Goal: Transaction & Acquisition: Purchase product/service

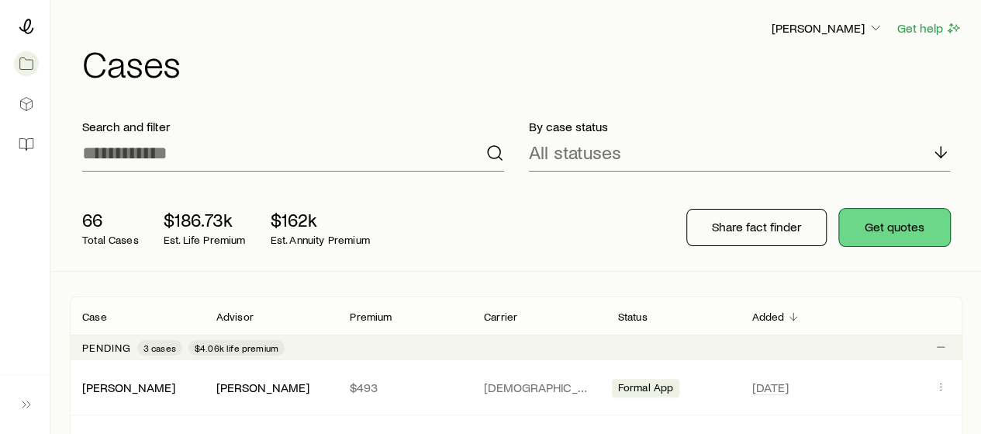
click at [903, 219] on button "Get quotes" at bounding box center [894, 227] width 111 height 37
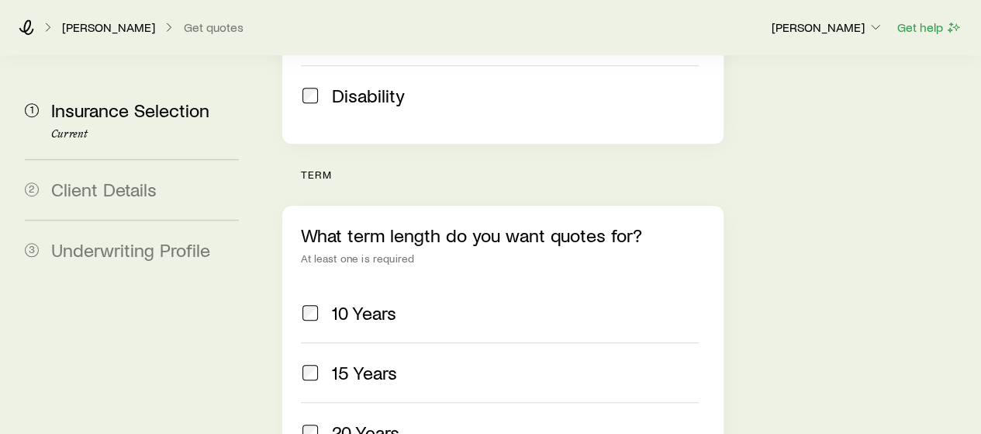
scroll to position [567, 0]
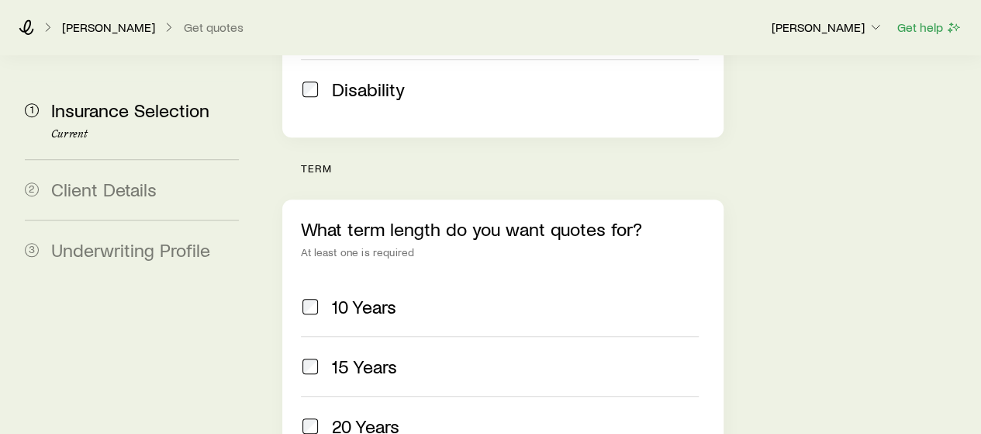
click at [369, 415] on span "20 Years" at bounding box center [365, 426] width 67 height 22
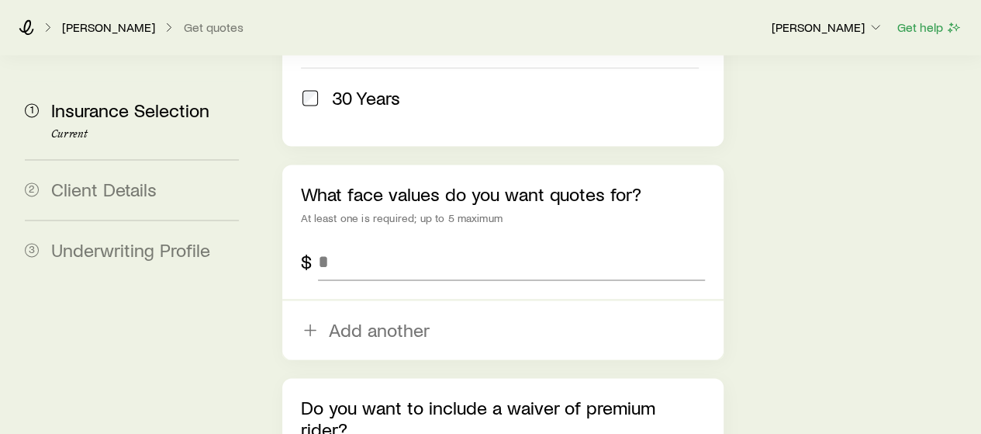
scroll to position [1025, 0]
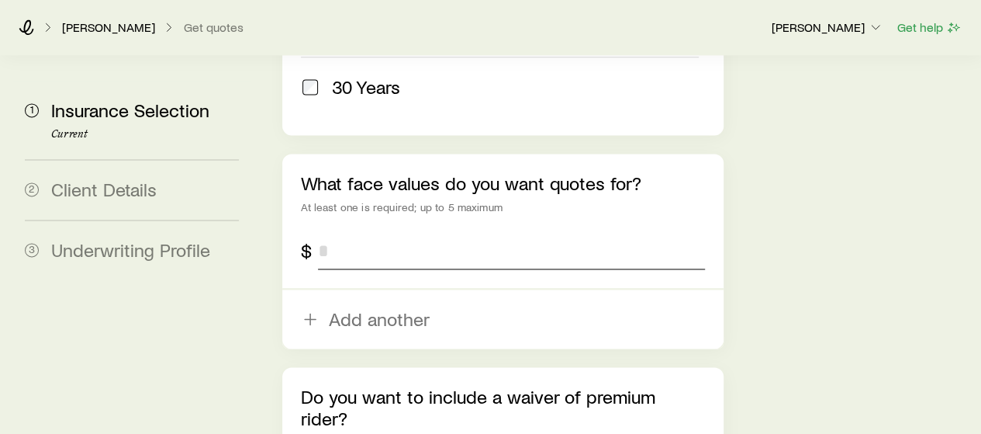
click at [389, 232] on input "tel" at bounding box center [511, 250] width 386 height 37
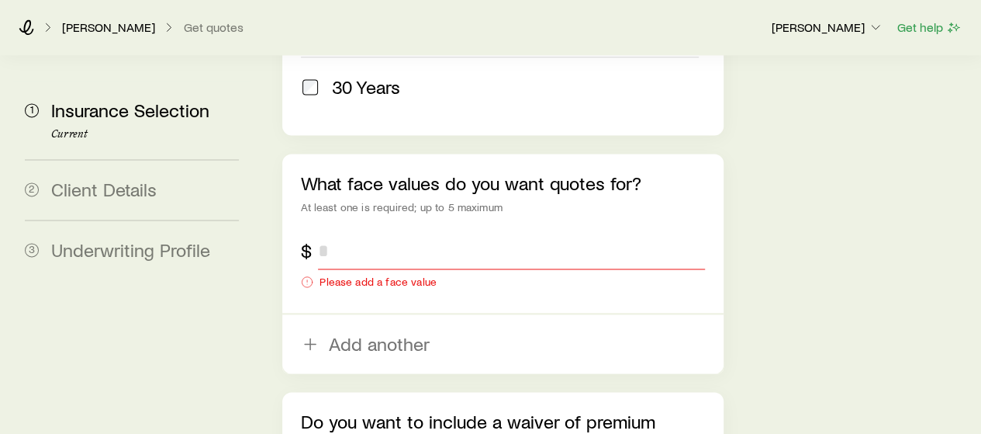
type input "*"
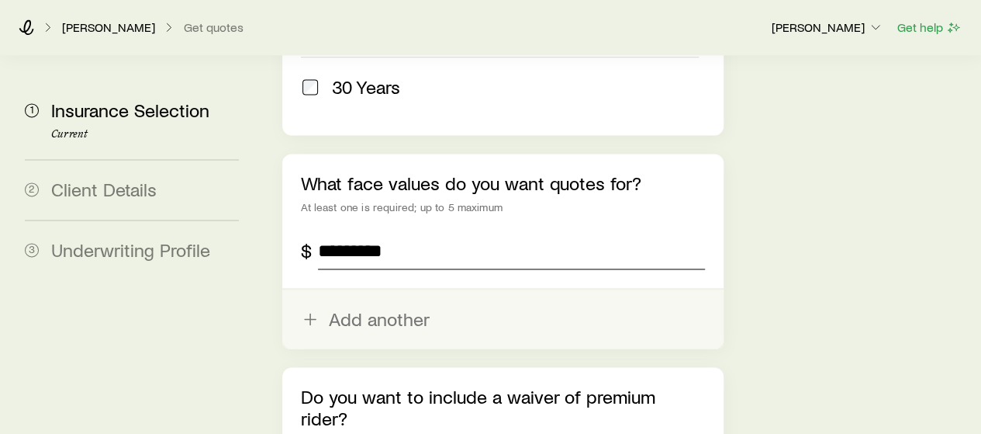
type input "*********"
click at [415, 289] on button "Add another" at bounding box center [502, 318] width 441 height 59
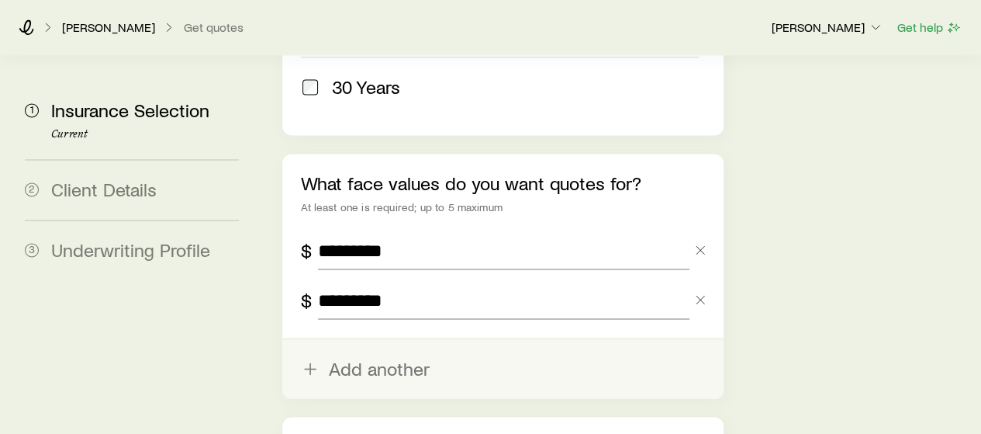
type input "*********"
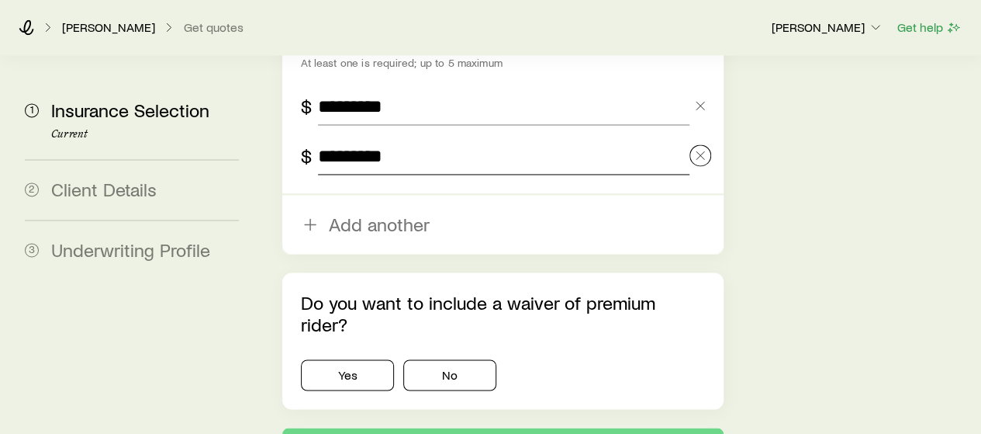
scroll to position [1195, 0]
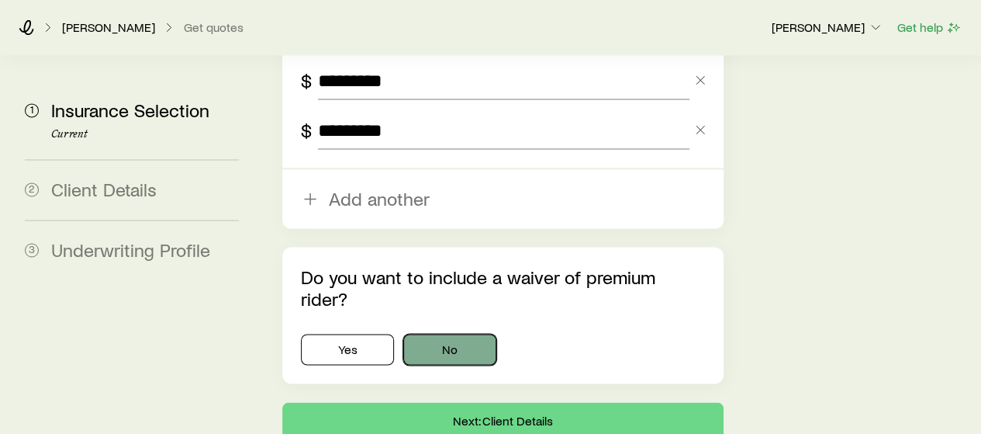
click at [451, 333] on button "No" at bounding box center [449, 348] width 93 height 31
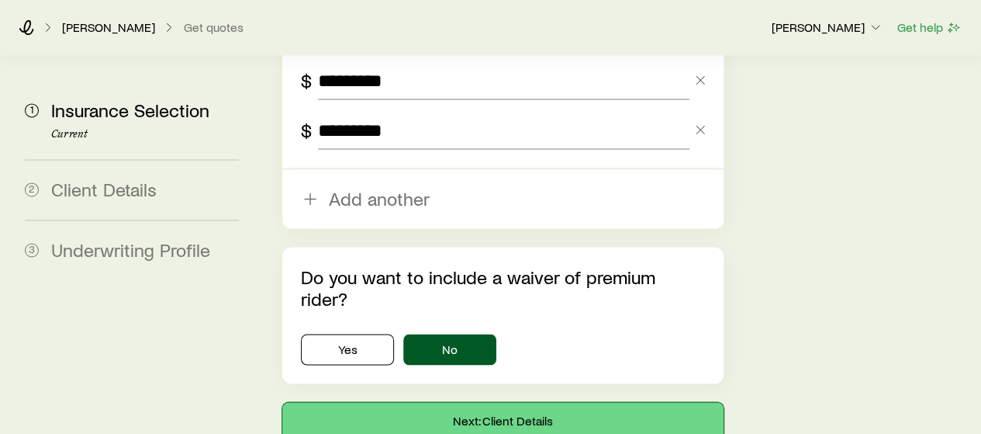
click at [462, 402] on button "Next: Client Details" at bounding box center [502, 420] width 441 height 37
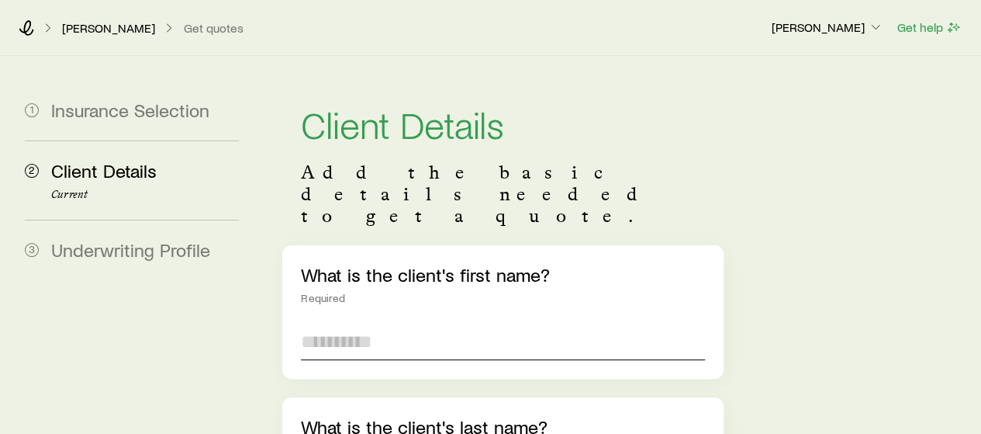
click at [462, 323] on input "text" at bounding box center [502, 341] width 403 height 37
type input "*******"
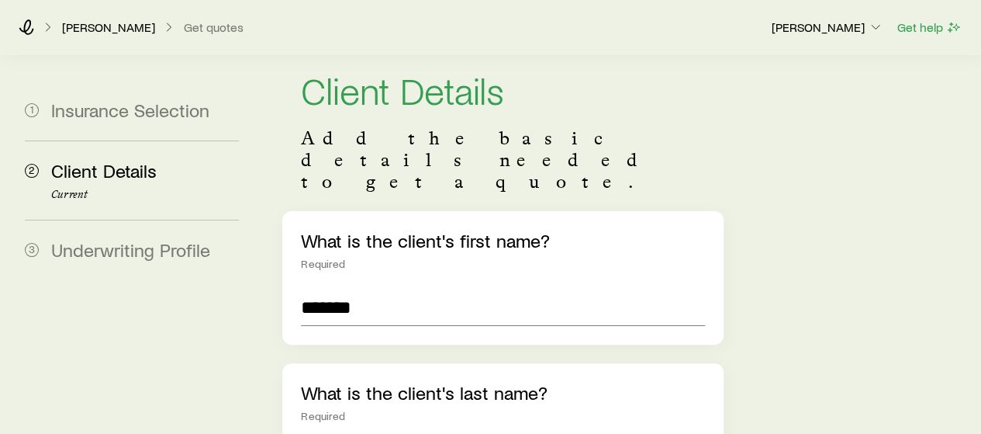
type input "****"
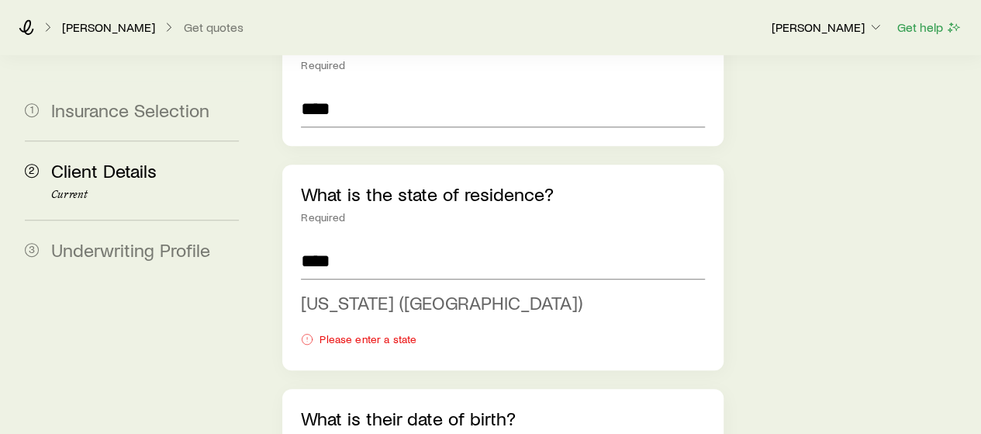
click at [413, 291] on span "[US_STATE] ([GEOGRAPHIC_DATA])" at bounding box center [442, 302] width 282 height 22
type input "**********"
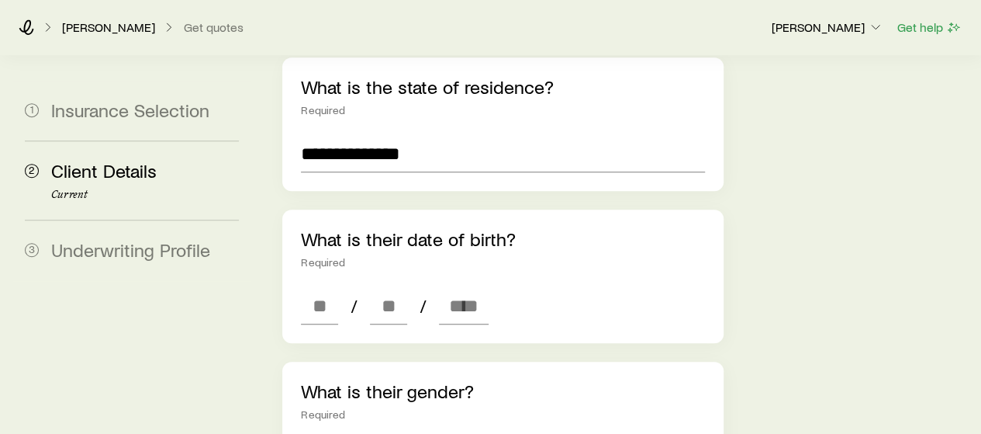
scroll to position [493, 0]
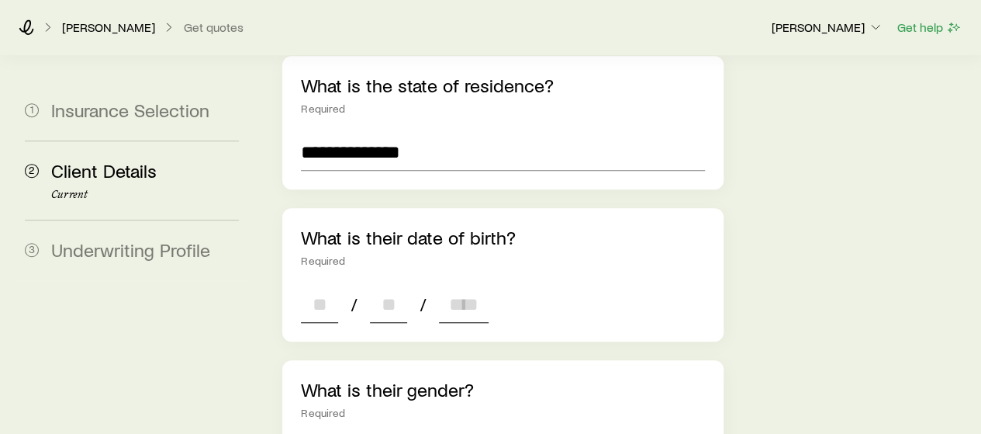
click at [323, 285] on input at bounding box center [319, 303] width 37 height 37
type input "**"
type input "*"
type input "****"
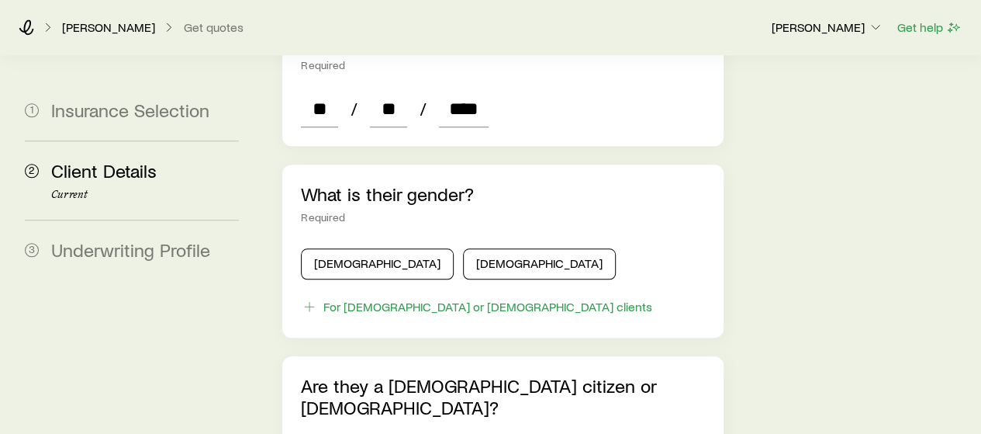
scroll to position [717, 0]
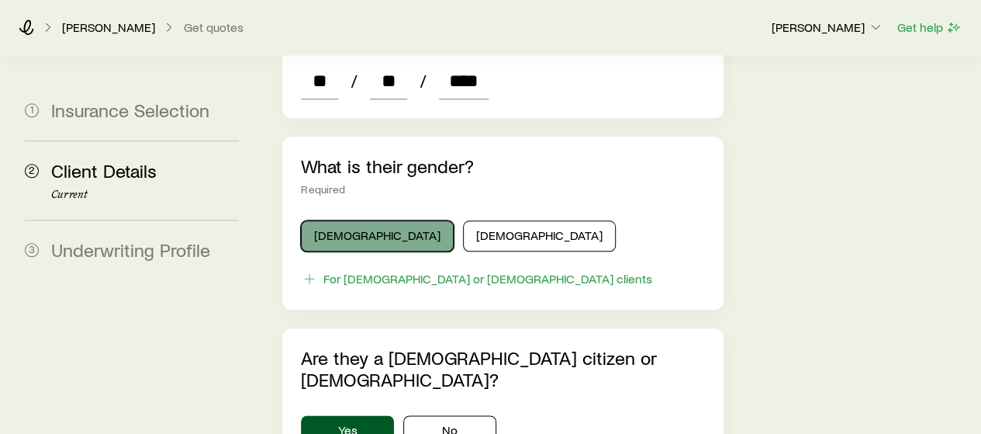
click at [330, 220] on button "[DEMOGRAPHIC_DATA]" at bounding box center [377, 235] width 153 height 31
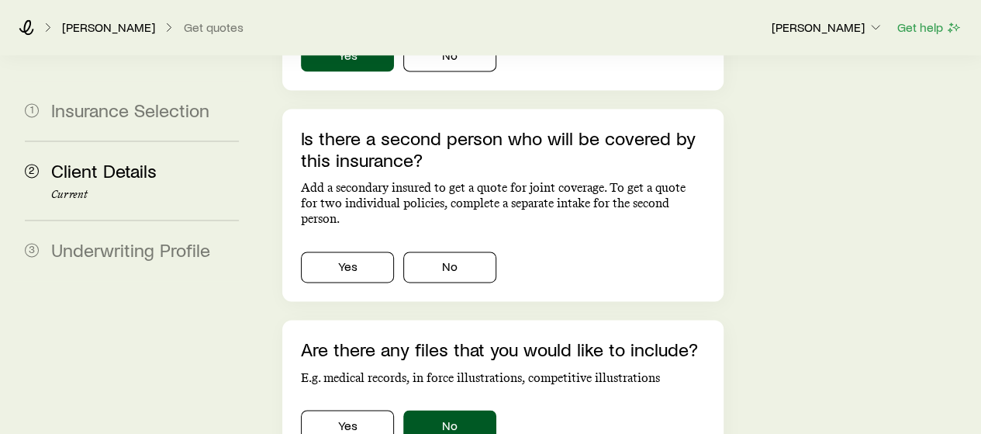
scroll to position [1076, 0]
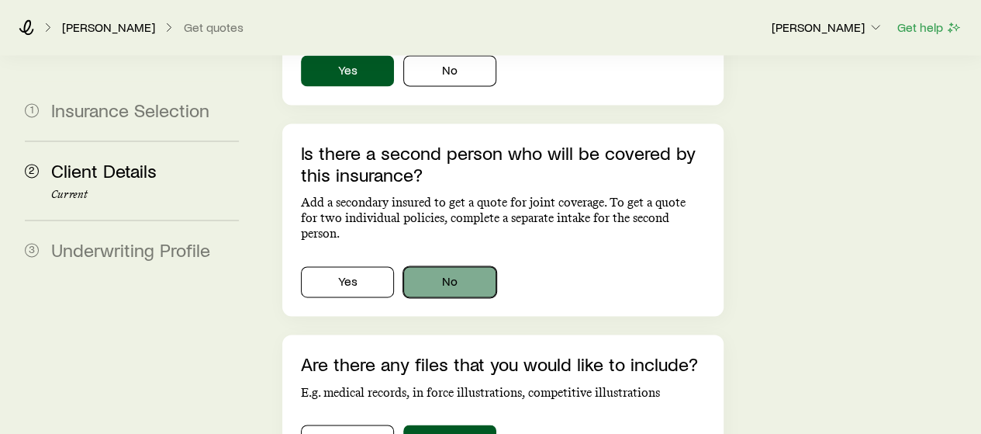
click at [427, 266] on button "No" at bounding box center [449, 281] width 93 height 31
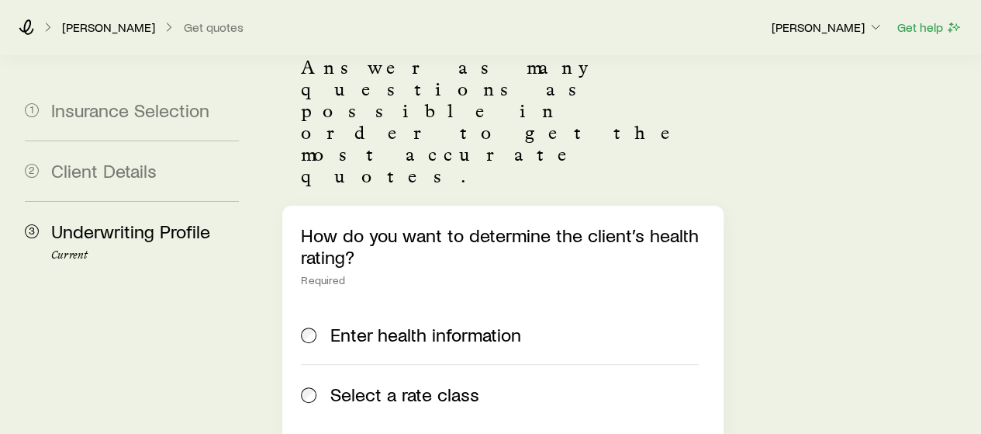
scroll to position [138, 0]
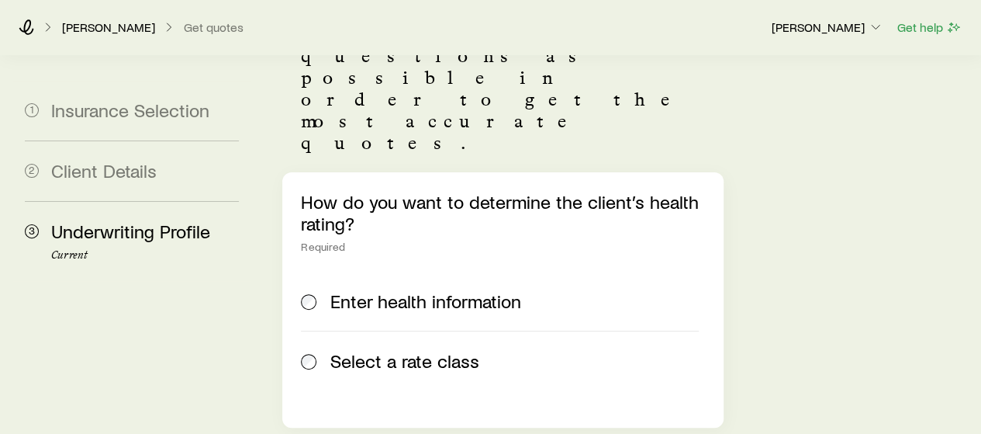
click at [416, 330] on label "Select a rate class" at bounding box center [499, 360] width 397 height 60
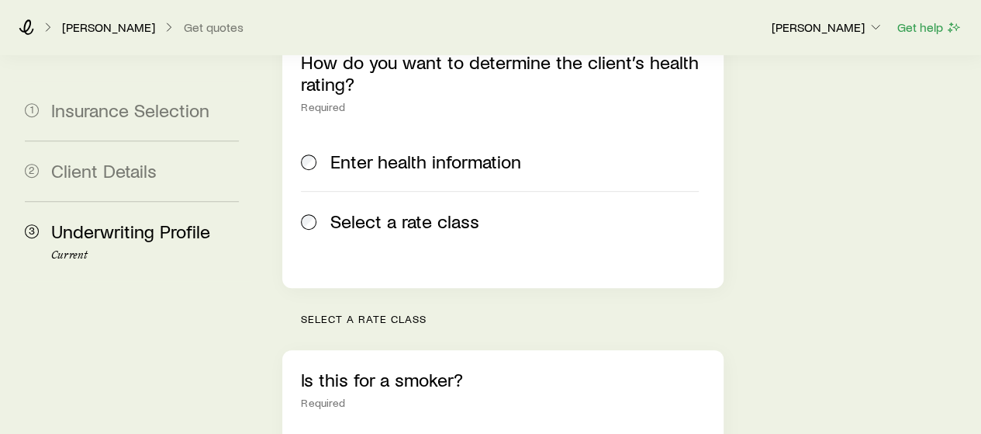
scroll to position [404, 0]
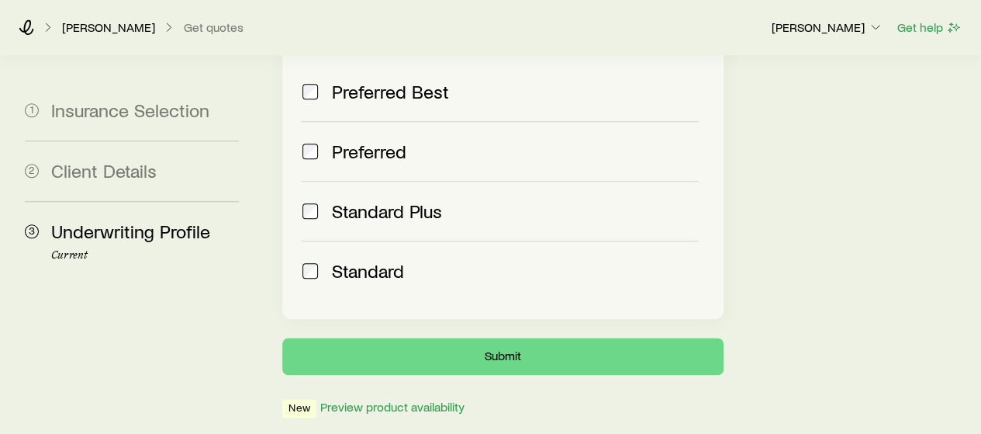
scroll to position [783, 0]
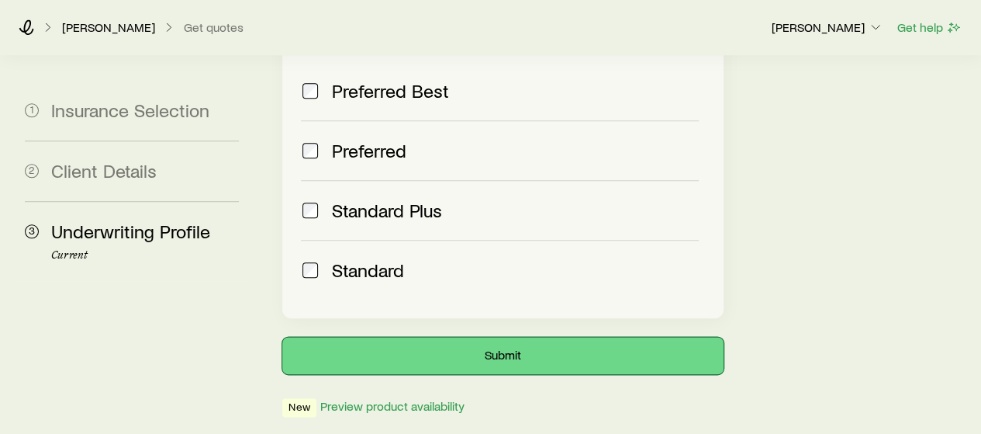
click at [419, 337] on button "Submit" at bounding box center [502, 355] width 441 height 37
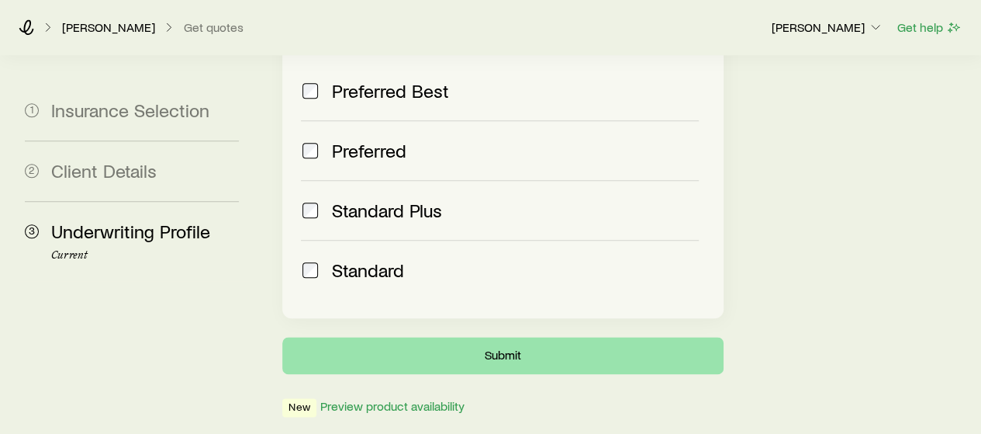
scroll to position [0, 0]
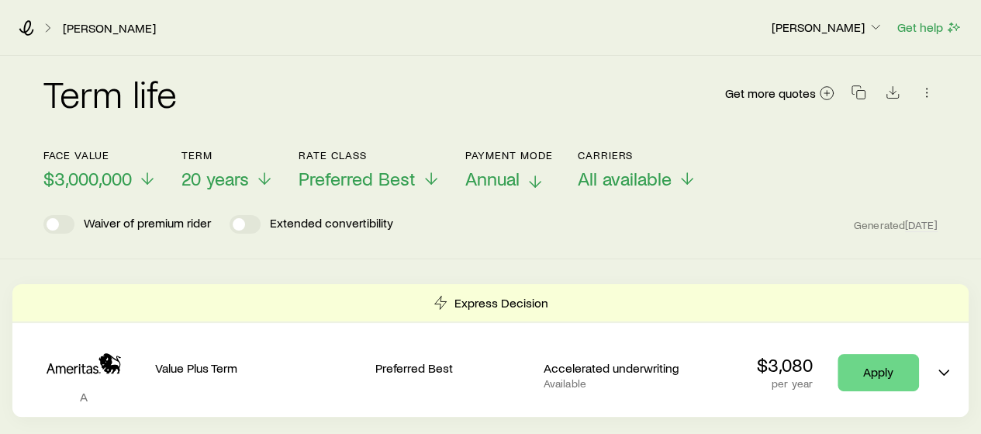
click at [480, 181] on span "Annual" at bounding box center [492, 179] width 54 height 22
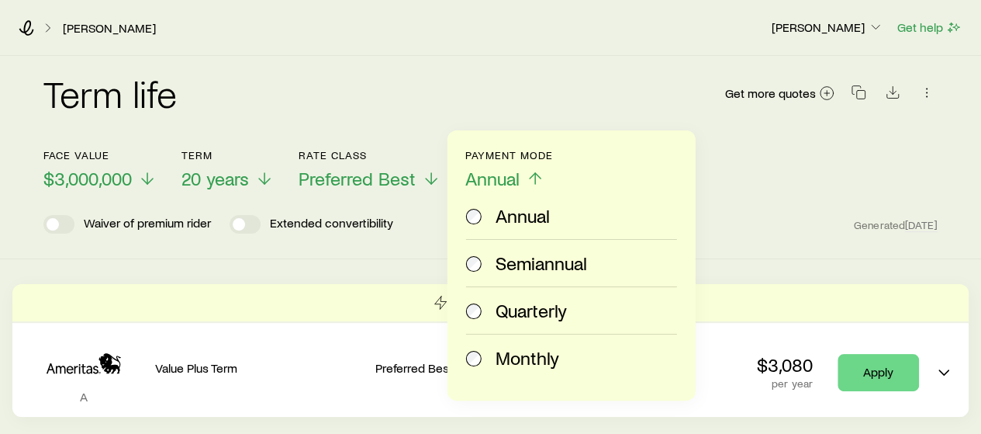
click at [517, 356] on span "Monthly" at bounding box center [528, 358] width 64 height 22
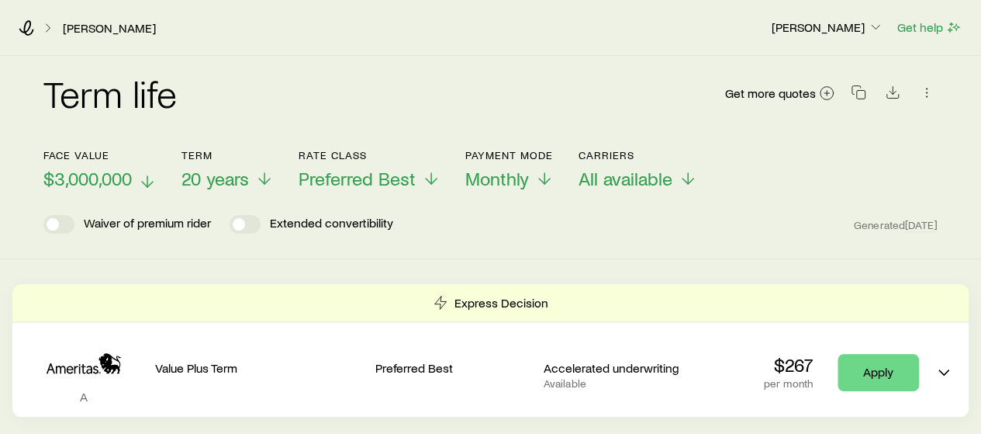
click at [123, 181] on span "$3,000,000" at bounding box center [87, 179] width 88 height 22
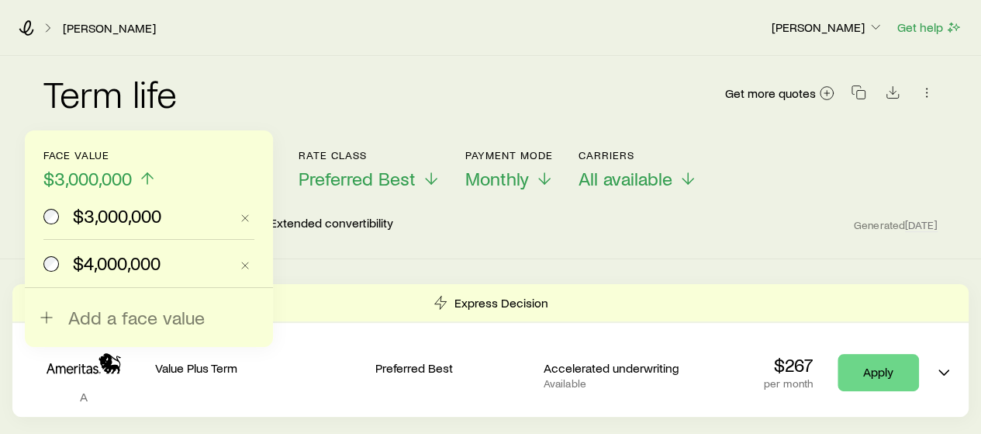
click at [134, 261] on span "$4,000,000" at bounding box center [117, 263] width 88 height 22
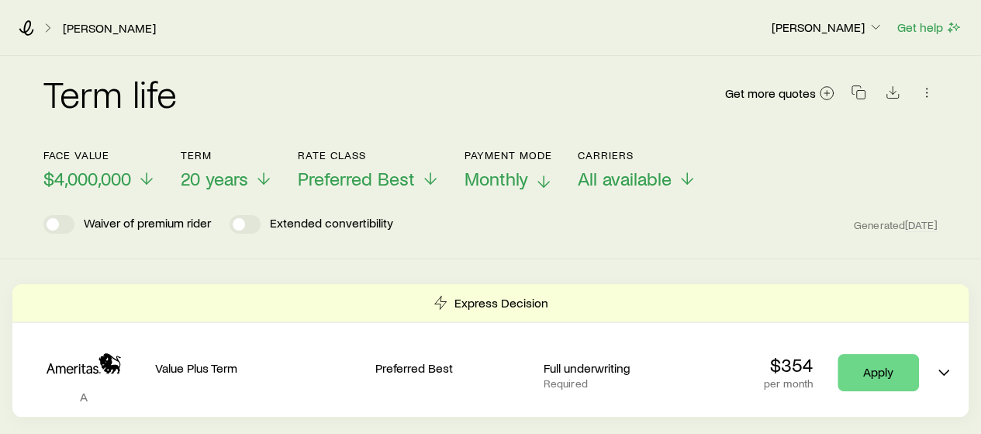
click at [503, 182] on span "Monthly" at bounding box center [497, 179] width 64 height 22
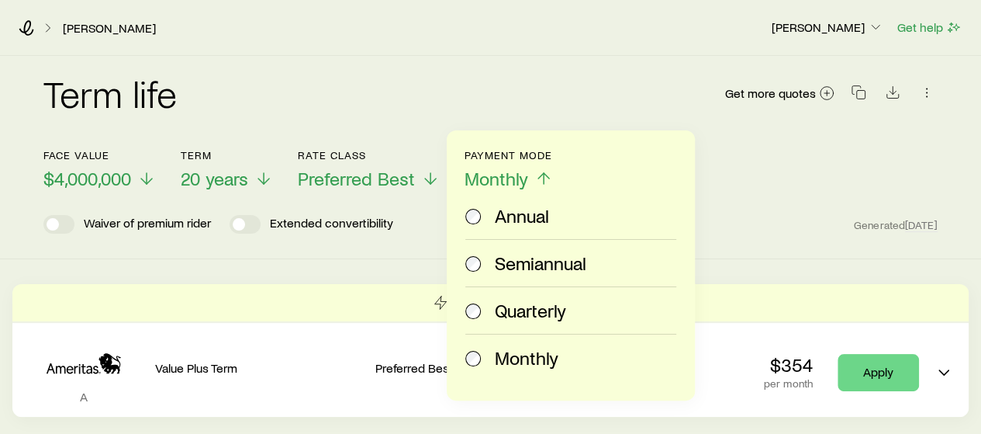
click at [507, 219] on span "Annual" at bounding box center [522, 216] width 54 height 22
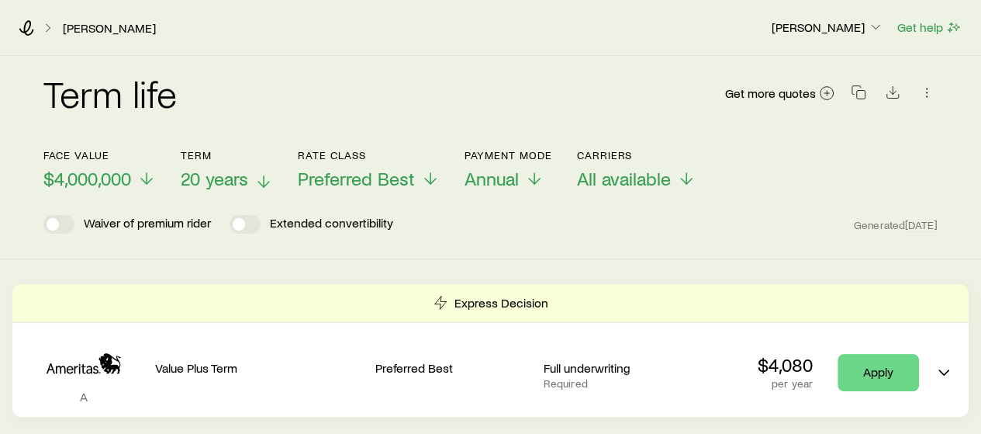
click at [219, 178] on span "20 years" at bounding box center [214, 179] width 67 height 22
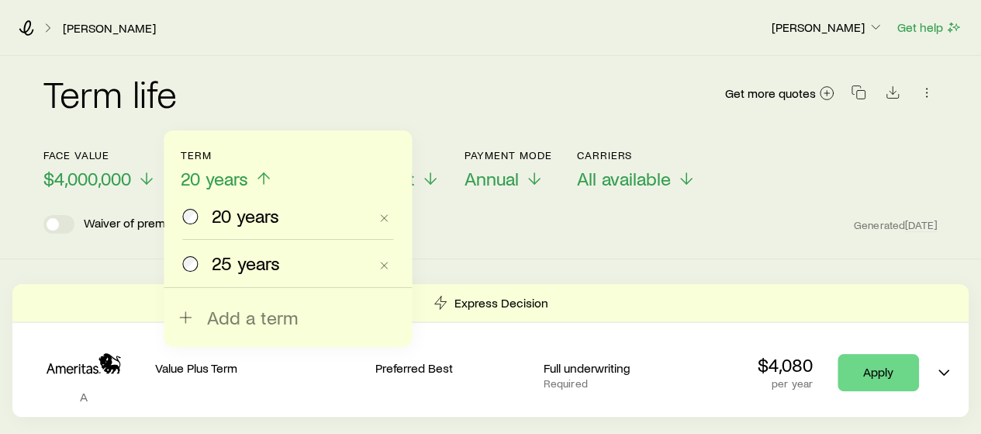
click at [221, 257] on span "25 years" at bounding box center [246, 263] width 68 height 22
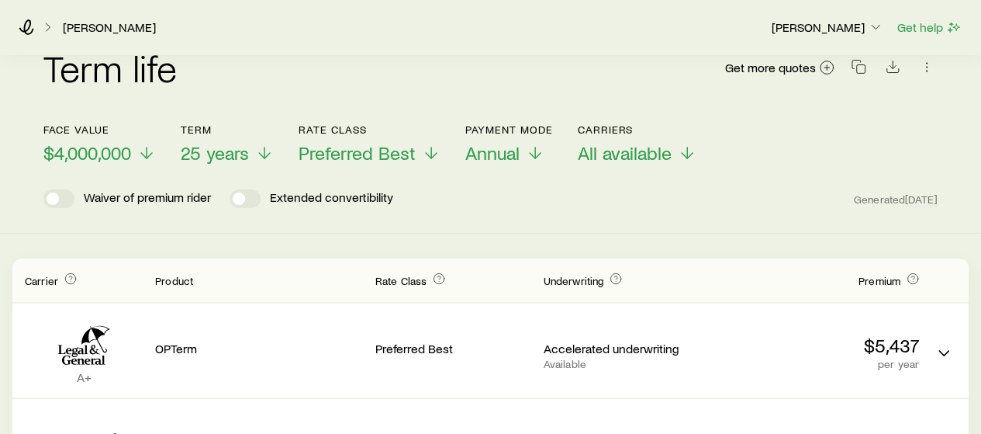
scroll to position [24, 0]
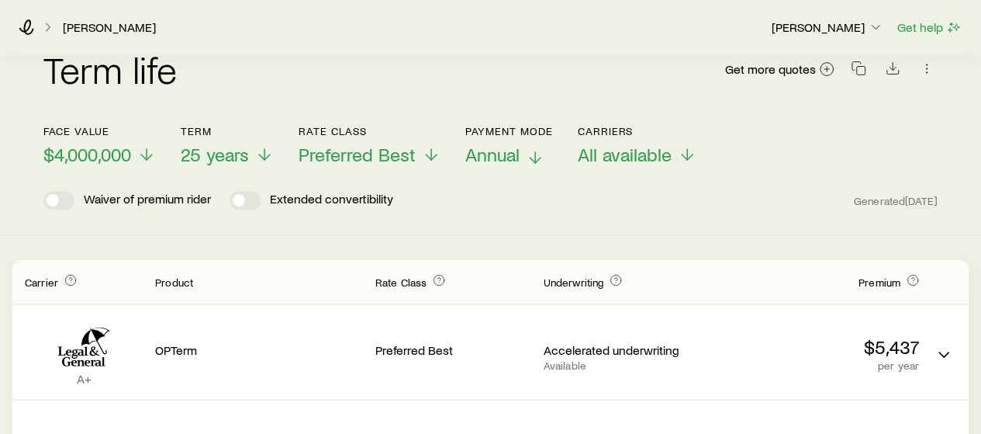
click at [494, 151] on span "Annual" at bounding box center [492, 154] width 54 height 22
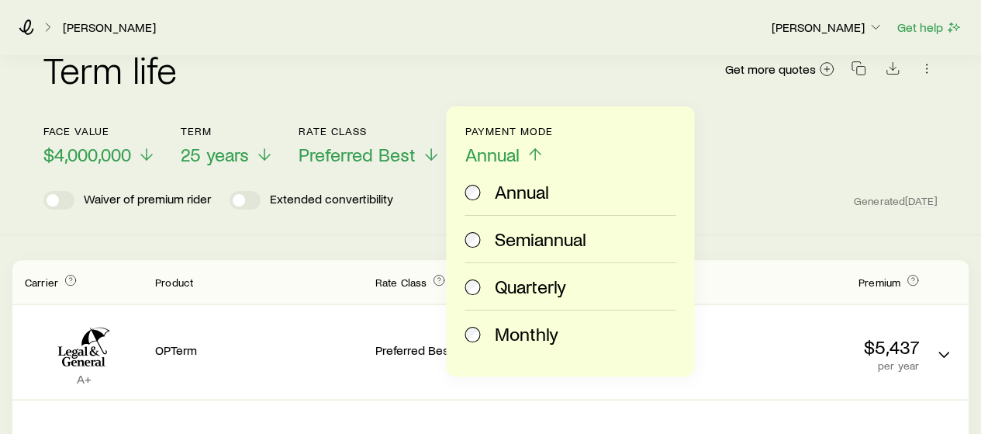
click at [503, 333] on span "Monthly" at bounding box center [526, 334] width 64 height 22
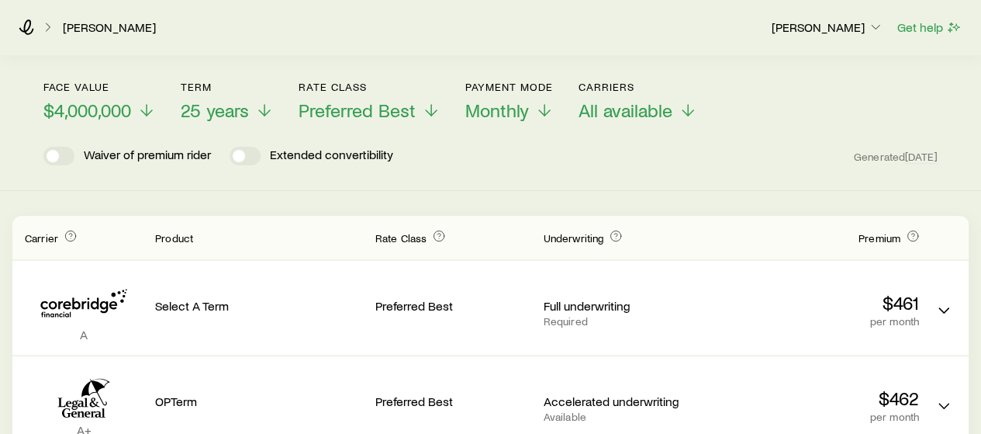
scroll to position [78, 0]
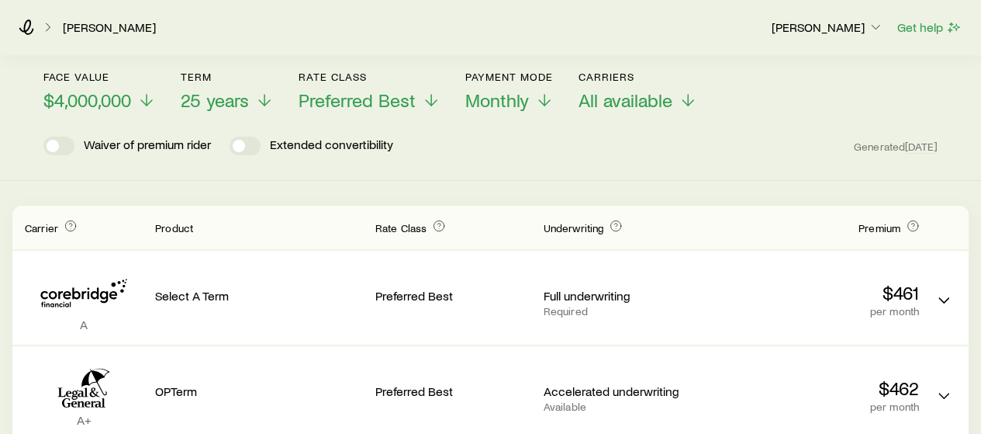
click at [512, 114] on header "Face value $4,000,000 Term 25 years Rate Class Preferred Best Payment Mode Mont…" at bounding box center [490, 113] width 894 height 85
click at [212, 105] on span "25 years" at bounding box center [215, 100] width 68 height 22
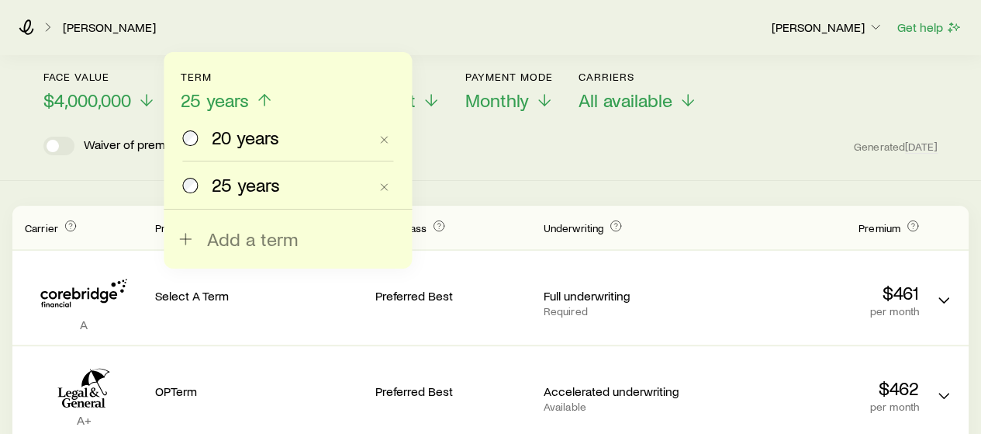
click at [230, 149] on label "20 years" at bounding box center [275, 137] width 186 height 47
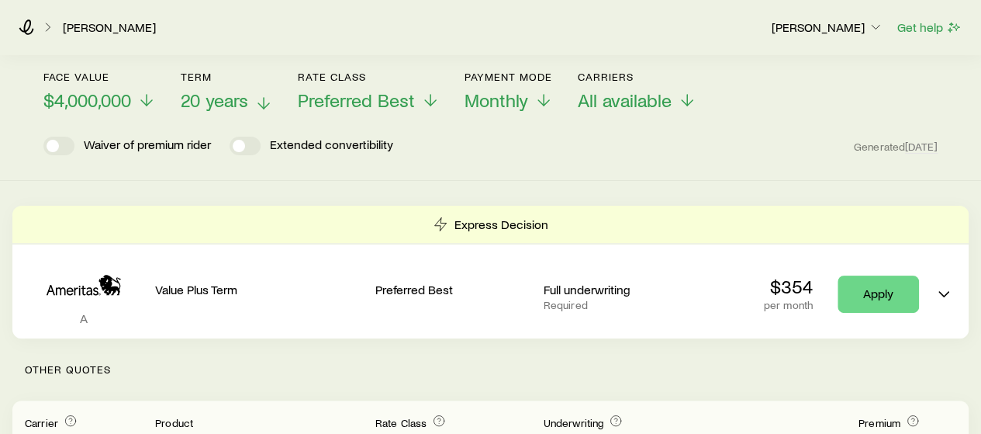
click at [201, 97] on span "20 years" at bounding box center [214, 100] width 67 height 22
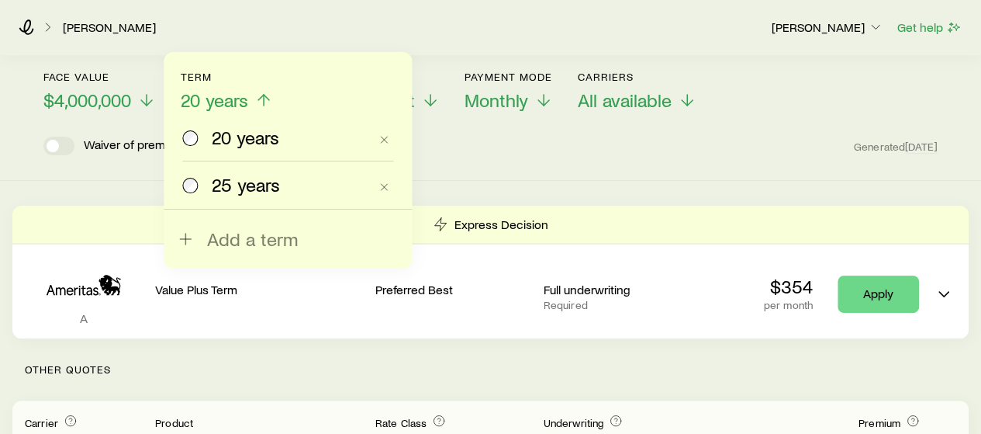
click at [221, 174] on span "25 years" at bounding box center [246, 185] width 68 height 22
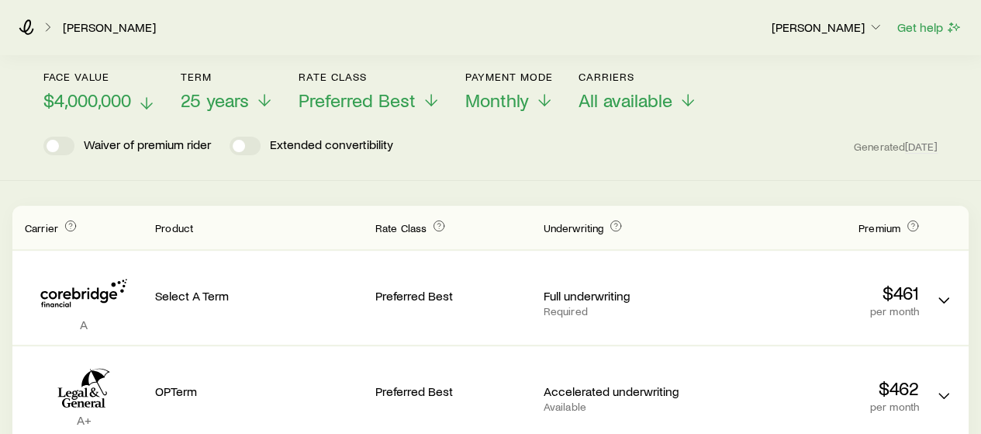
drag, startPoint x: 88, startPoint y: 114, endPoint x: 88, endPoint y: 103, distance: 10.9
click at [88, 103] on header "Face value $4,000,000 Term 25 years Rate Class Preferred Best Payment Mode Mont…" at bounding box center [490, 113] width 894 height 85
click at [88, 103] on span "$4,000,000" at bounding box center [87, 100] width 88 height 22
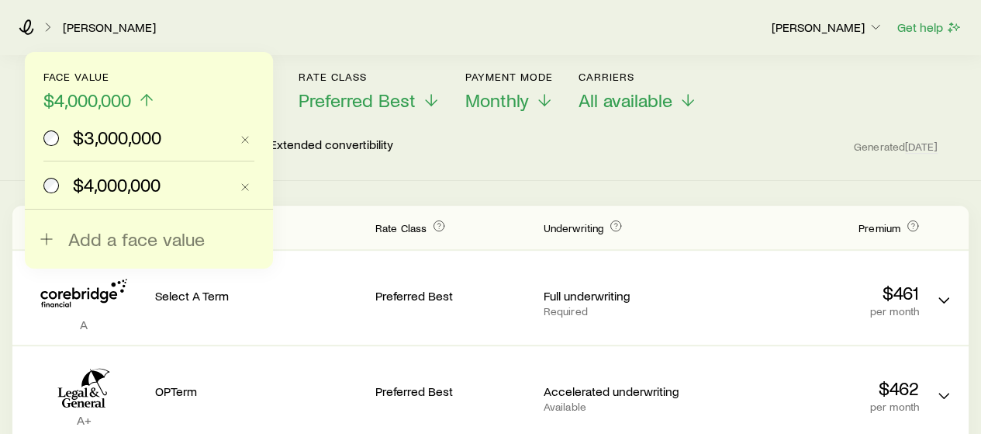
click at [95, 143] on span "$3,000,000" at bounding box center [117, 137] width 88 height 22
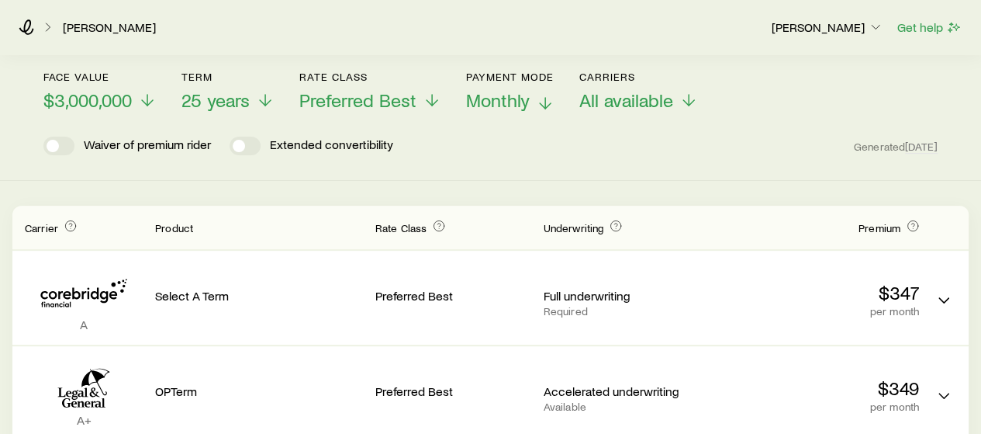
click at [476, 87] on button "Payment Mode Monthly" at bounding box center [510, 91] width 88 height 41
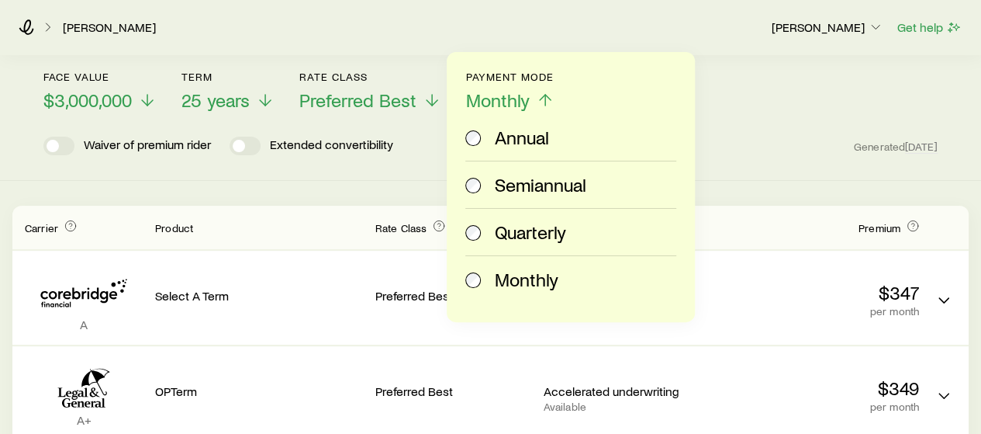
click at [495, 144] on span "Annual" at bounding box center [522, 137] width 54 height 22
